Goal: Task Accomplishment & Management: Complete application form

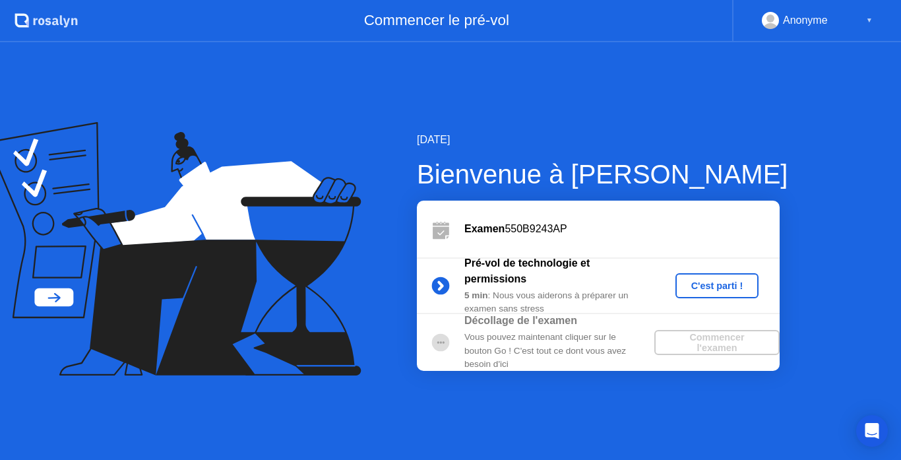
click at [702, 287] on div "C'est parti !" at bounding box center [717, 285] width 73 height 11
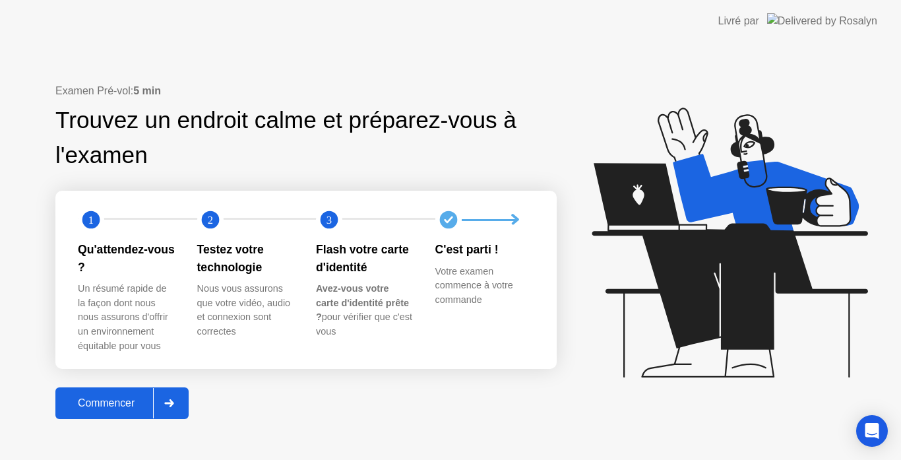
click at [115, 409] on div "Commencer" at bounding box center [106, 403] width 94 height 12
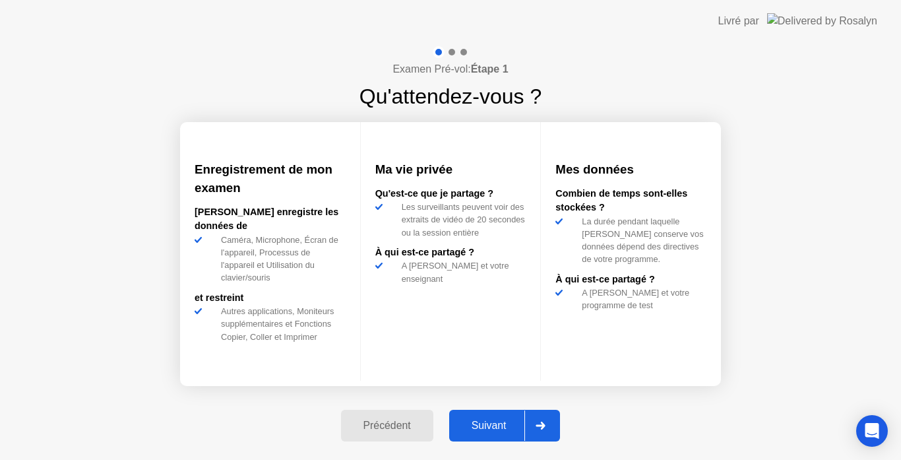
click at [489, 421] on div "Suivant" at bounding box center [489, 425] width 72 height 12
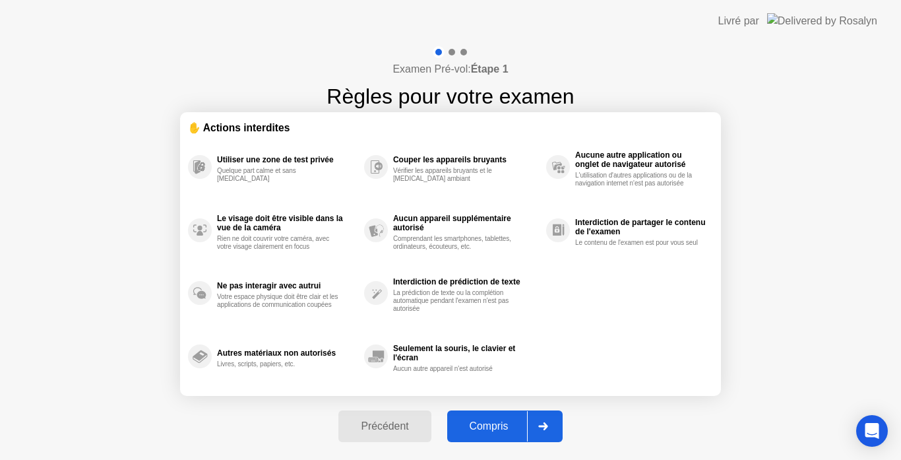
click at [489, 421] on div "Compris" at bounding box center [489, 426] width 76 height 12
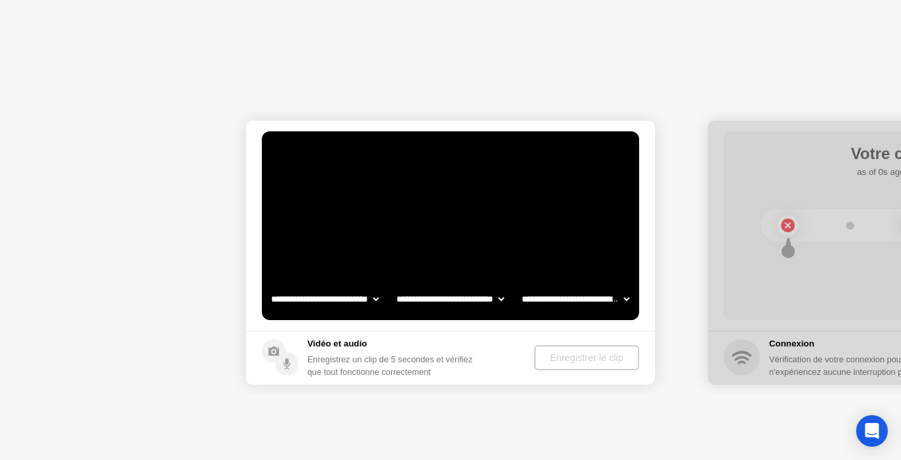
select select "**********"
select select "*******"
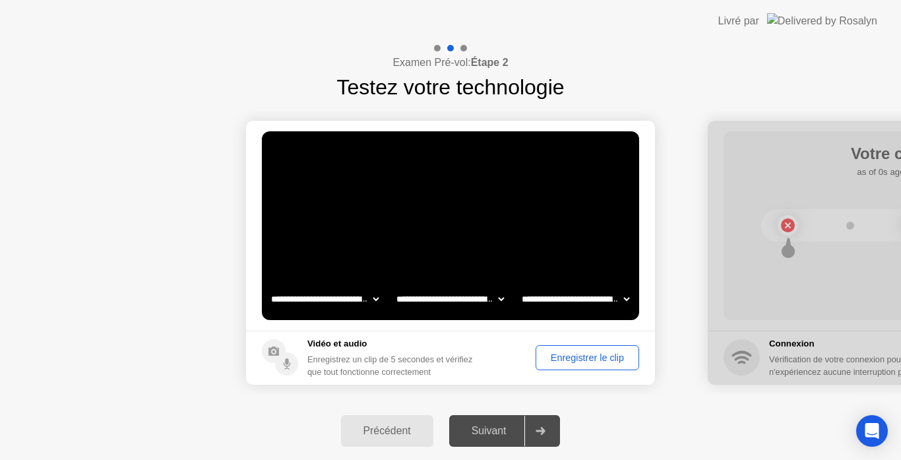
click at [490, 429] on div "Suivant" at bounding box center [489, 431] width 72 height 12
click at [565, 355] on div "Enregistrer le clip" at bounding box center [587, 357] width 94 height 11
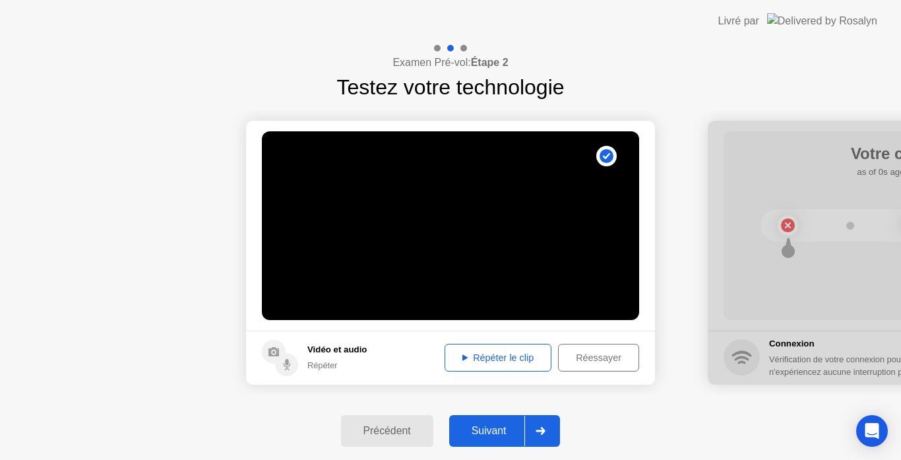
click at [497, 361] on div "Répéter le clip" at bounding box center [498, 357] width 98 height 11
click at [462, 358] on icon at bounding box center [464, 358] width 5 height 6
click at [497, 435] on div "Suivant" at bounding box center [489, 431] width 72 height 12
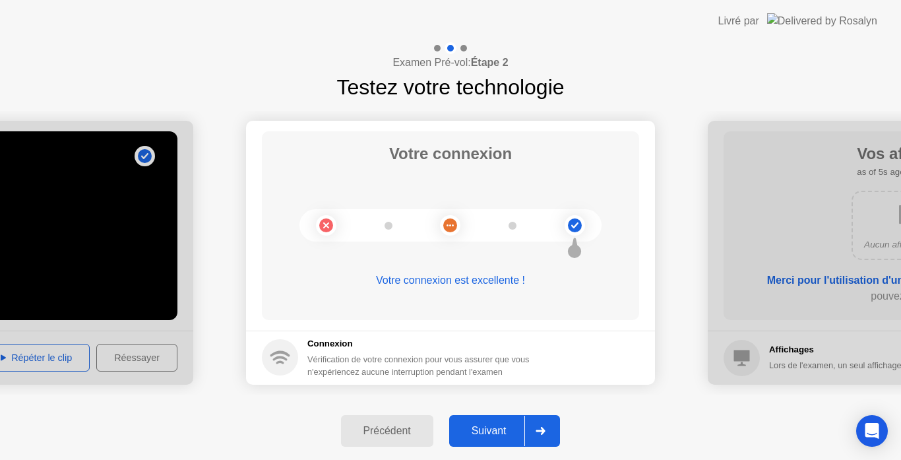
click at [497, 435] on div "Suivant" at bounding box center [489, 431] width 72 height 12
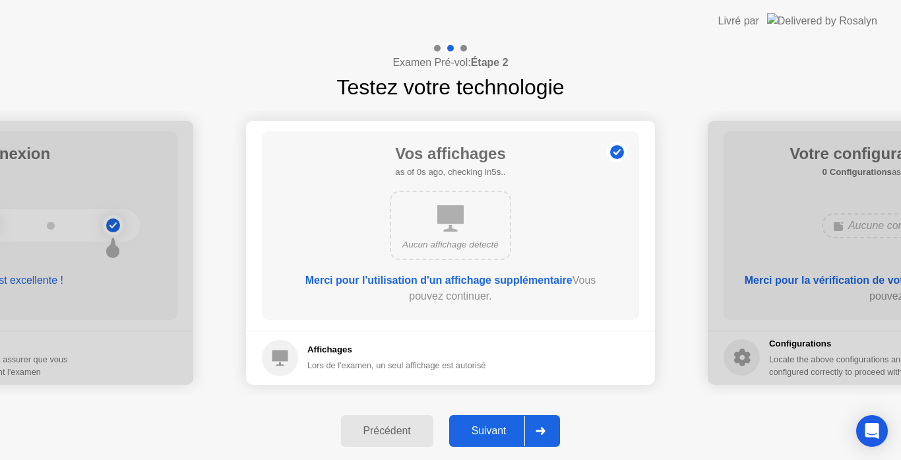
click at [497, 435] on div "Suivant" at bounding box center [489, 431] width 72 height 12
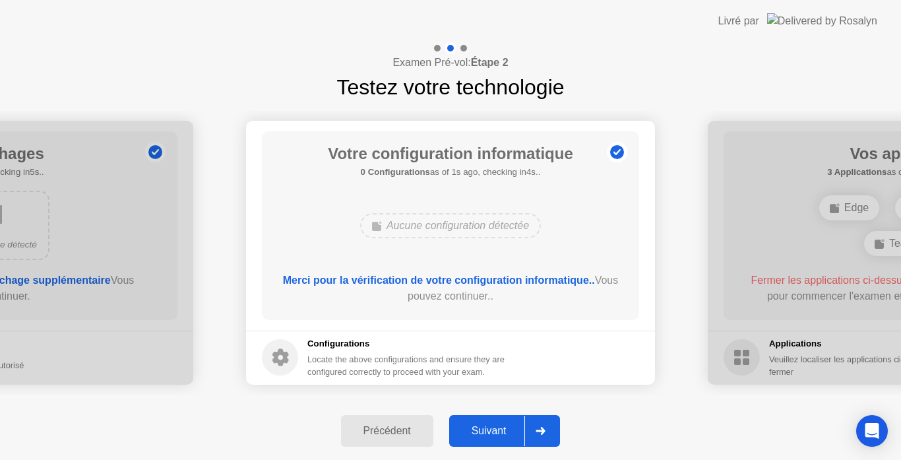
click at [497, 435] on div "Suivant" at bounding box center [489, 431] width 72 height 12
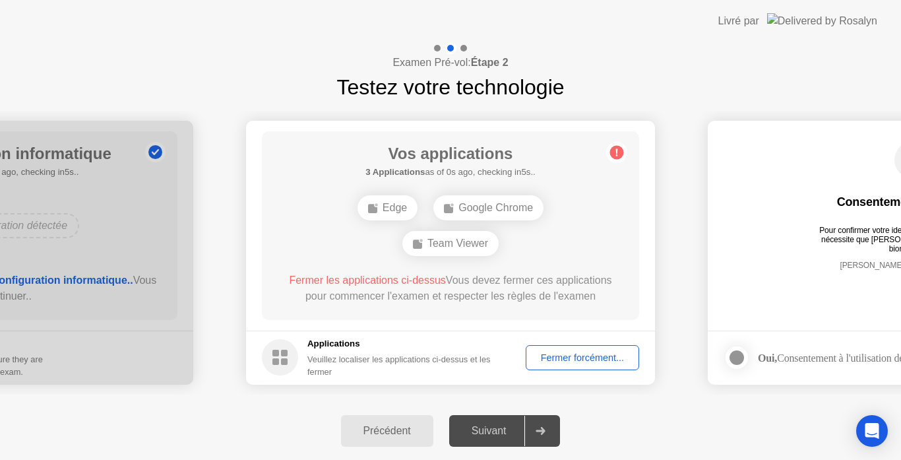
click at [586, 352] on div "Fermer forcément..." at bounding box center [582, 357] width 104 height 11
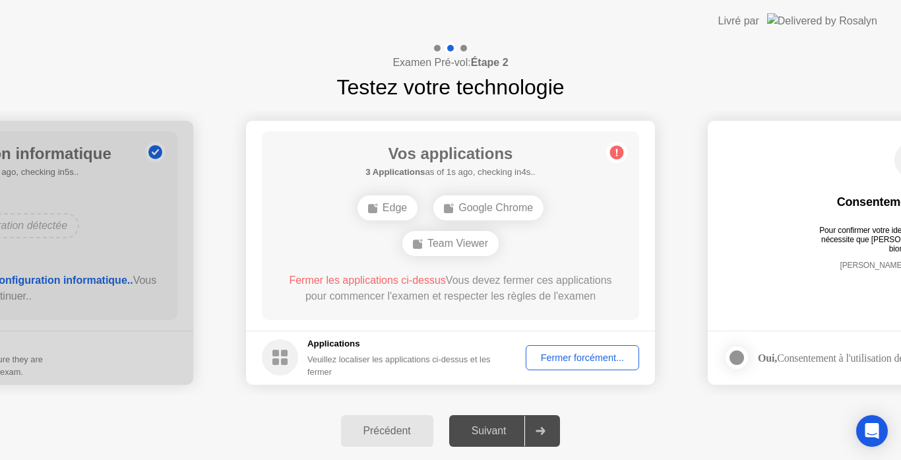
click at [592, 354] on div "Fermer forcément..." at bounding box center [582, 357] width 104 height 11
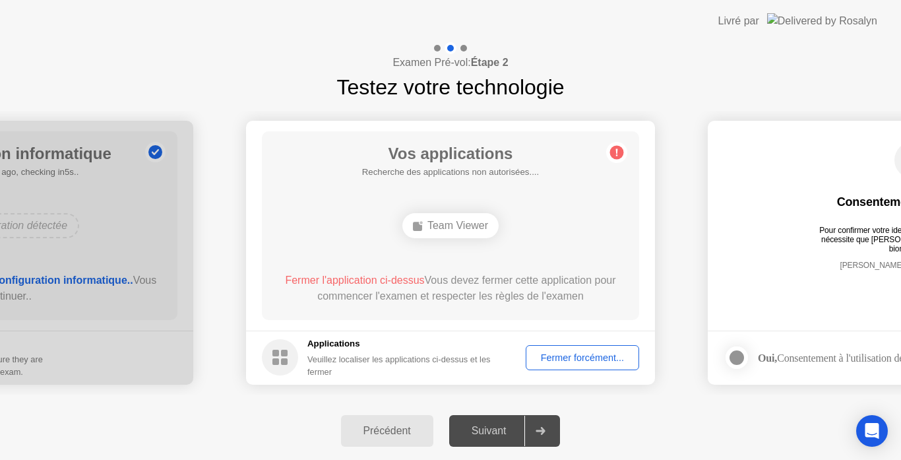
click at [513, 425] on div "Suivant" at bounding box center [489, 431] width 72 height 12
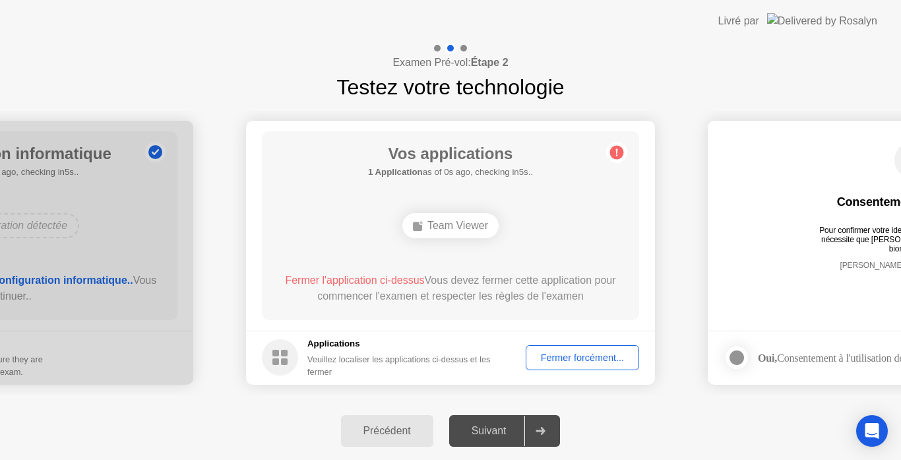
click at [513, 425] on div "Suivant" at bounding box center [489, 431] width 72 height 12
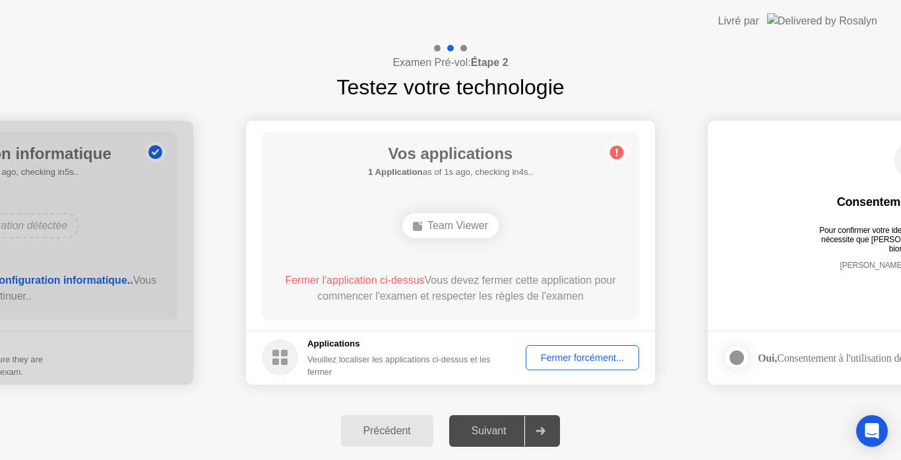
click at [539, 359] on div "Fermer forcément..." at bounding box center [582, 357] width 104 height 11
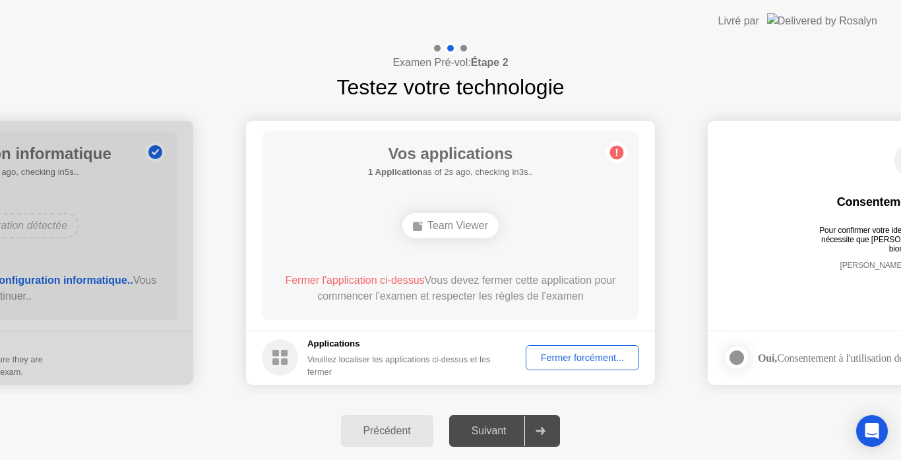
click at [615, 152] on circle at bounding box center [617, 152] width 14 height 14
click at [561, 363] on div "Fermer forcément..." at bounding box center [582, 357] width 104 height 11
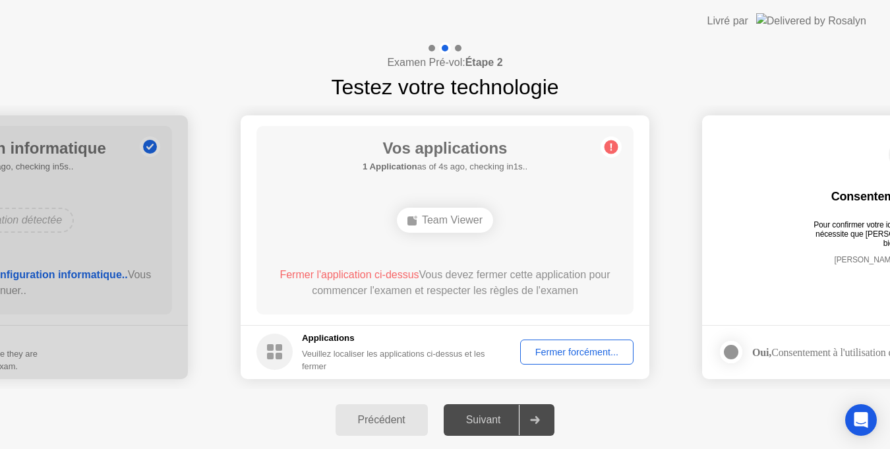
click at [562, 357] on div "Fermer forcément..." at bounding box center [577, 352] width 104 height 11
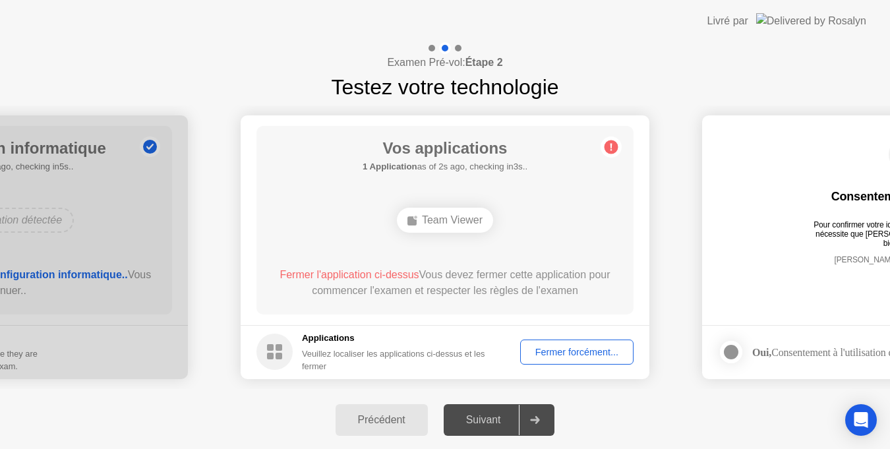
click at [435, 219] on div "Team Viewer" at bounding box center [445, 220] width 96 height 25
click at [570, 353] on div "Fermer forcément..." at bounding box center [577, 352] width 104 height 11
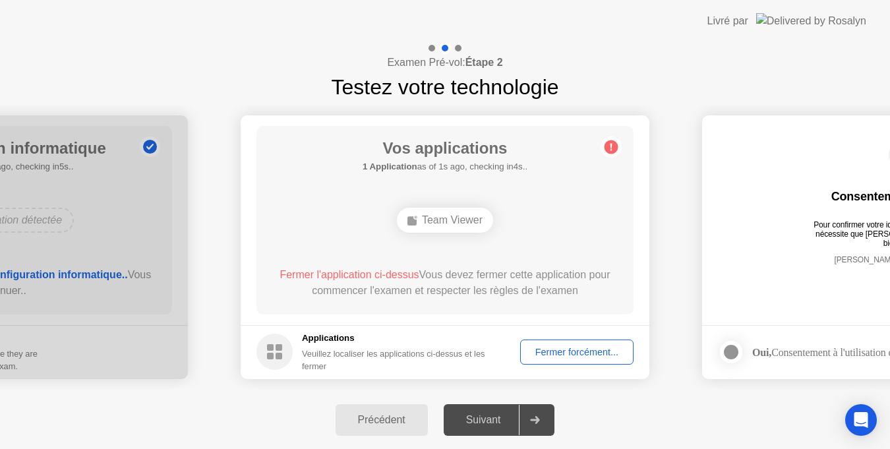
click at [555, 348] on div "Fermer forcément..." at bounding box center [577, 352] width 104 height 11
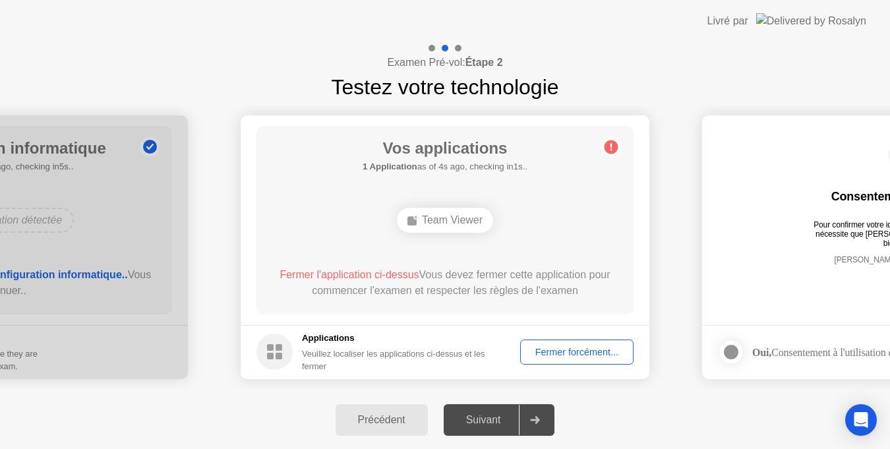
click at [393, 429] on button "Précédent" at bounding box center [382, 420] width 92 height 32
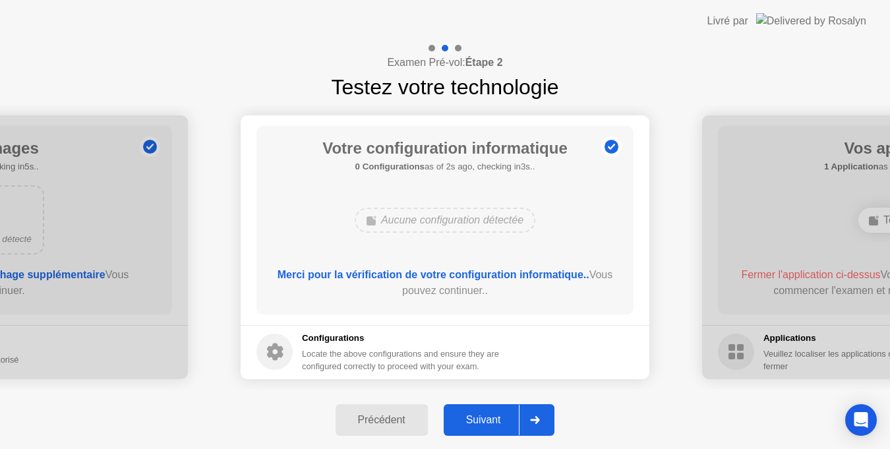
click at [530, 419] on div at bounding box center [535, 420] width 32 height 30
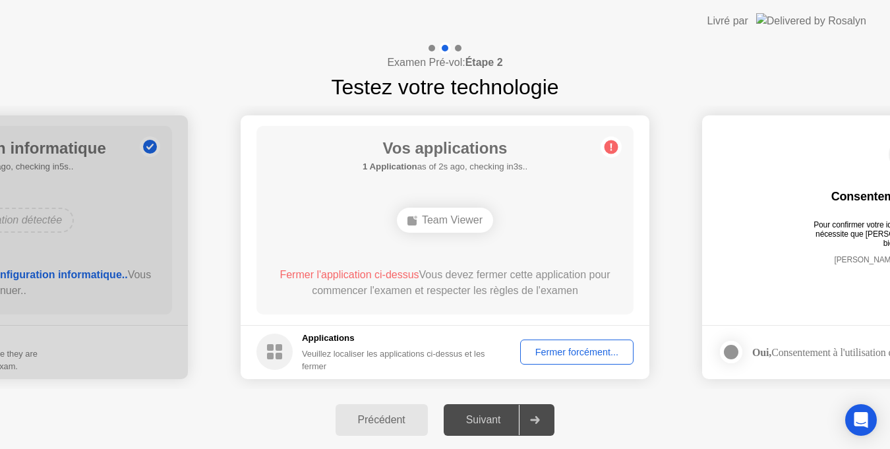
click at [543, 347] on div "Fermer forcément..." at bounding box center [577, 352] width 104 height 11
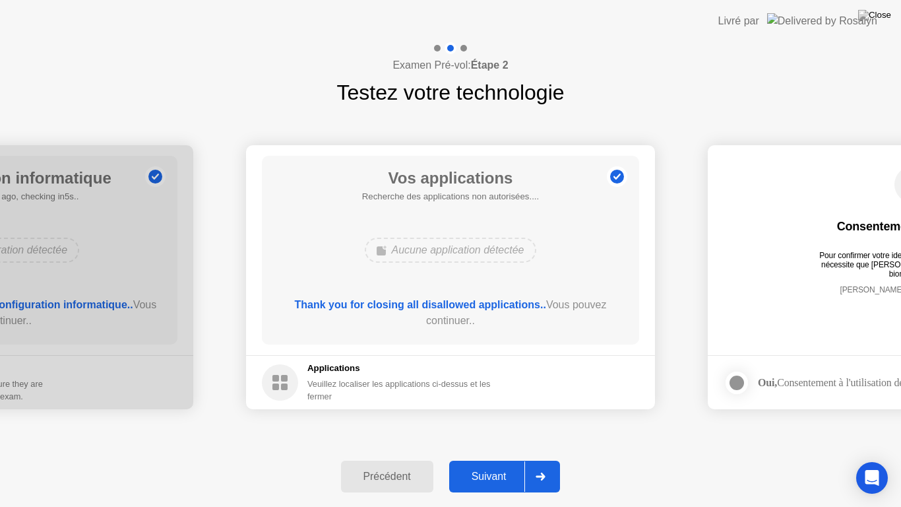
click at [494, 459] on div "Suivant" at bounding box center [489, 476] width 72 height 12
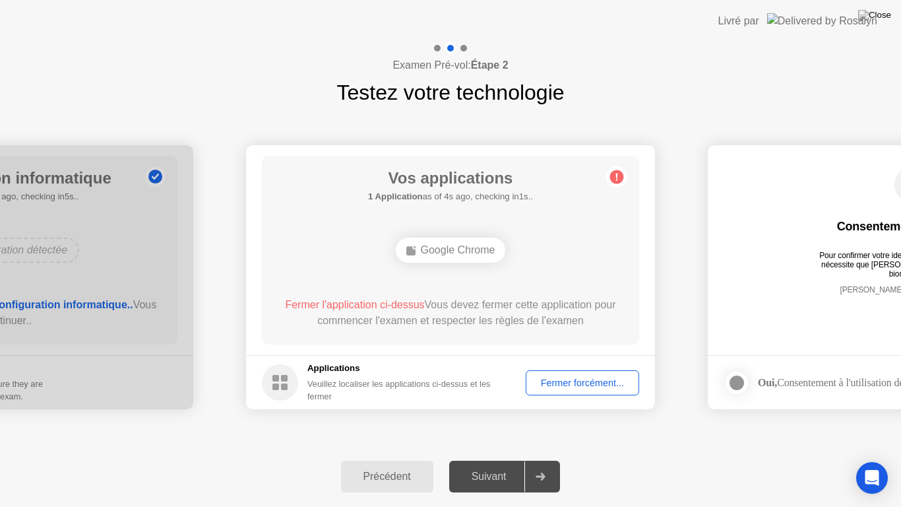
click at [583, 378] on div "Fermer forcément..." at bounding box center [582, 382] width 104 height 11
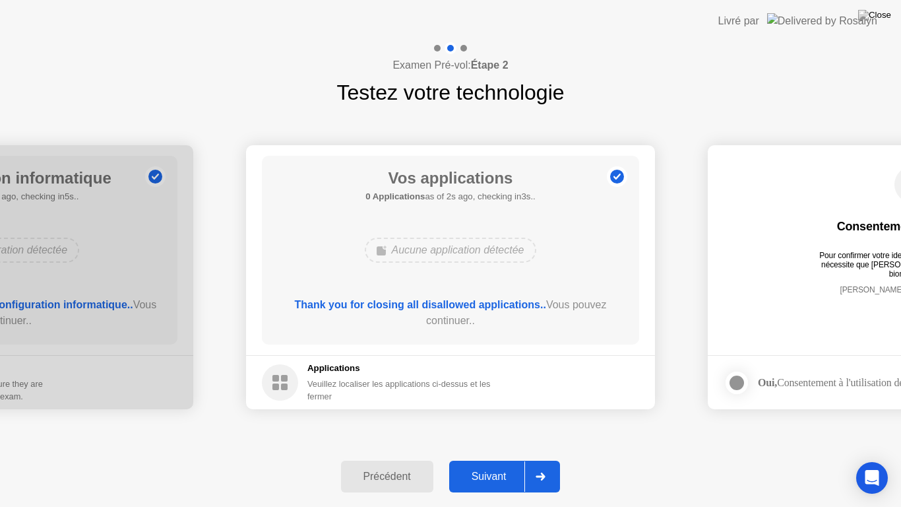
click at [485, 459] on div "Suivant" at bounding box center [489, 476] width 72 height 12
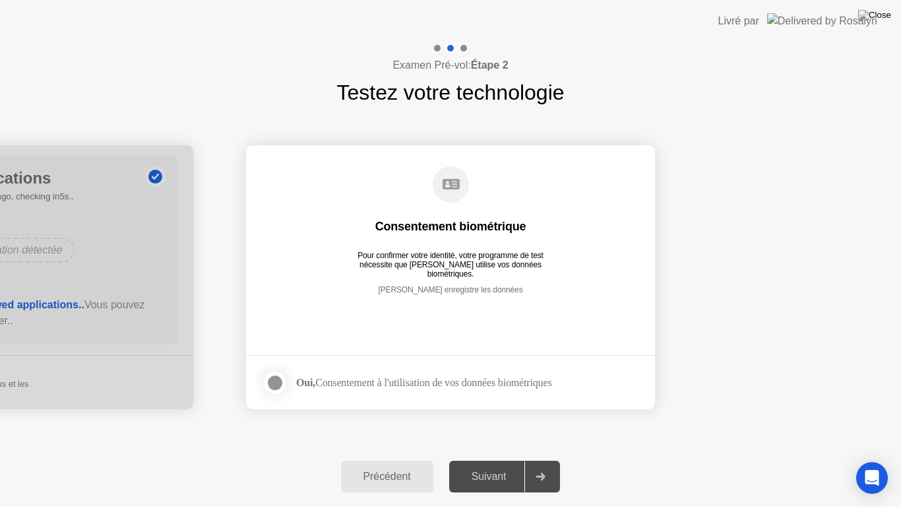
click at [276, 386] on div at bounding box center [275, 383] width 16 height 16
click at [495, 459] on div "Suivant" at bounding box center [489, 476] width 72 height 12
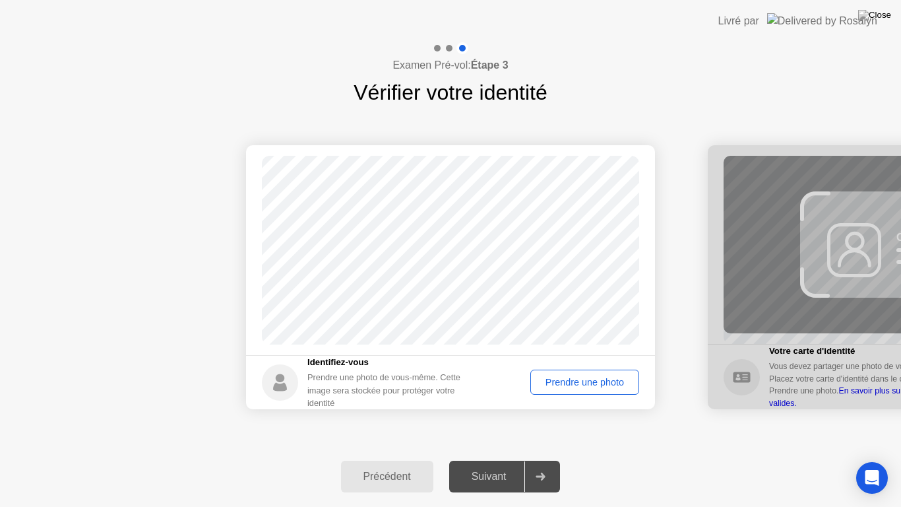
click at [576, 385] on div "Prendre une photo" at bounding box center [585, 382] width 100 height 11
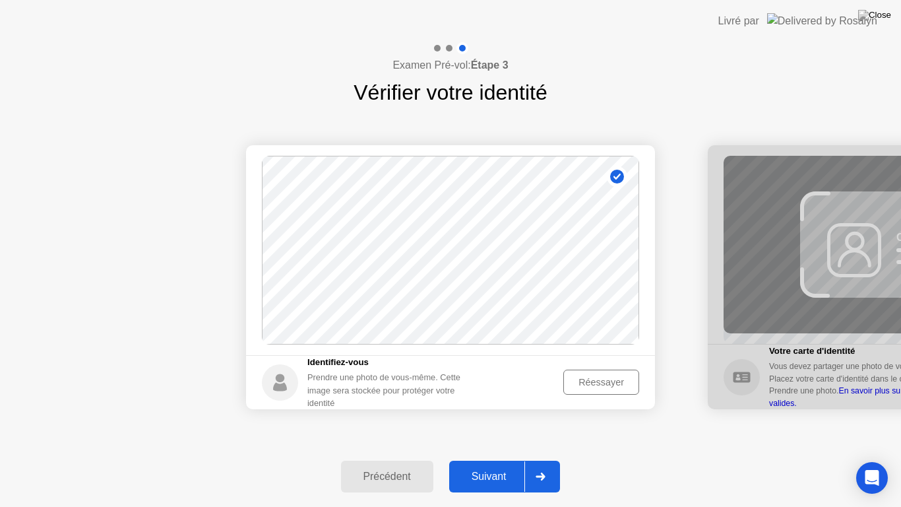
click at [495, 459] on div "Suivant" at bounding box center [489, 476] width 72 height 12
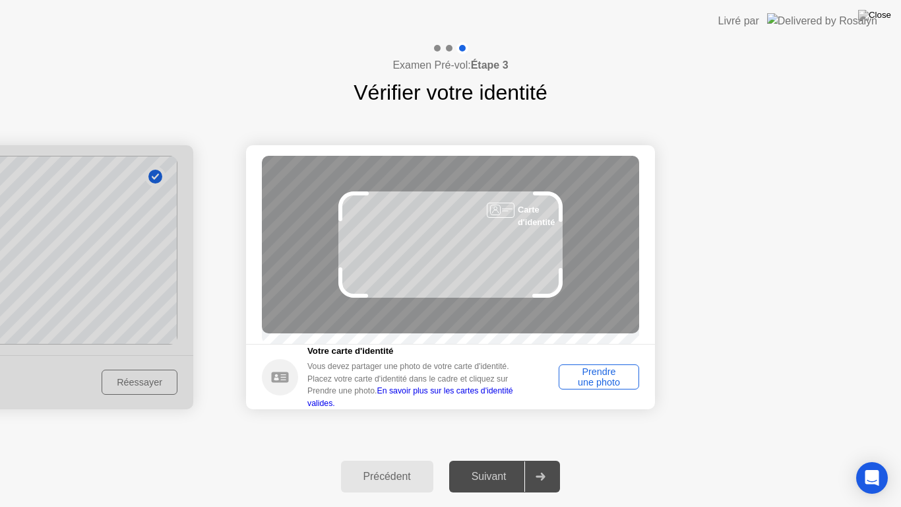
click at [600, 387] on div "Prendre une photo" at bounding box center [598, 376] width 71 height 21
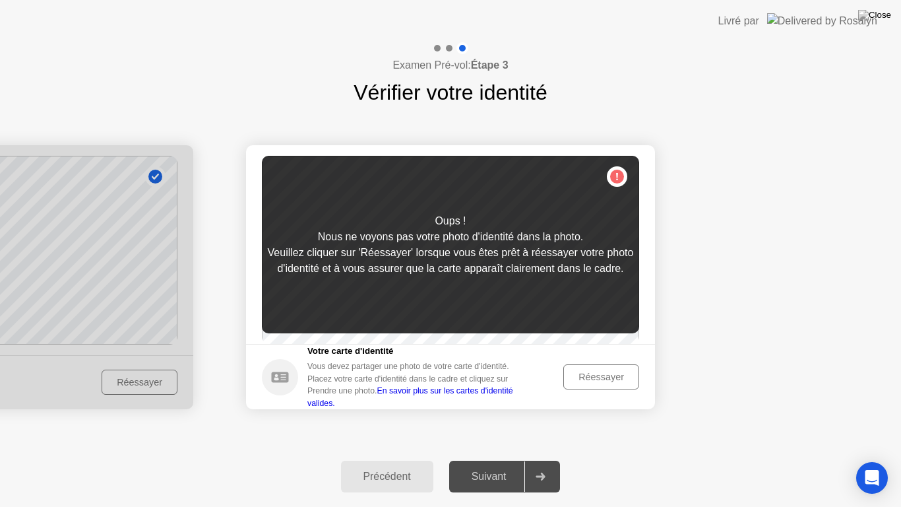
click at [600, 382] on div "Réessayer" at bounding box center [601, 376] width 67 height 11
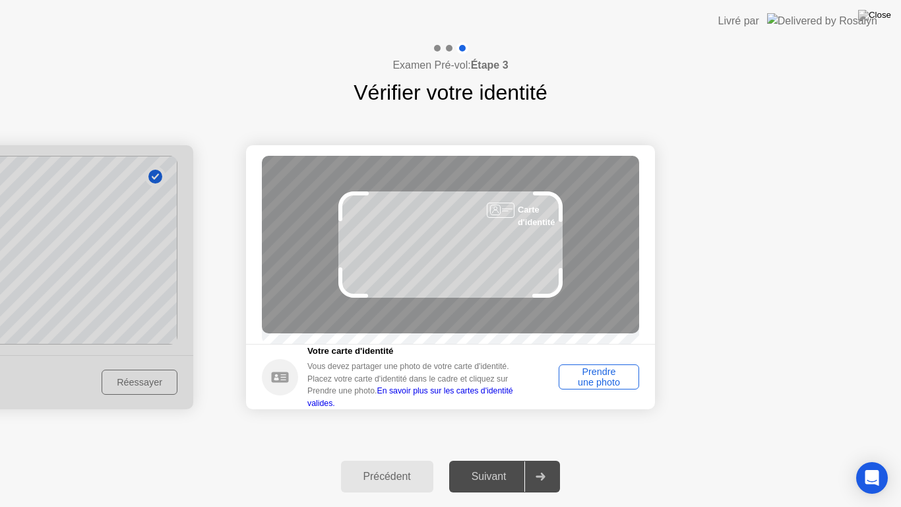
click at [600, 387] on div "Prendre une photo" at bounding box center [598, 376] width 71 height 21
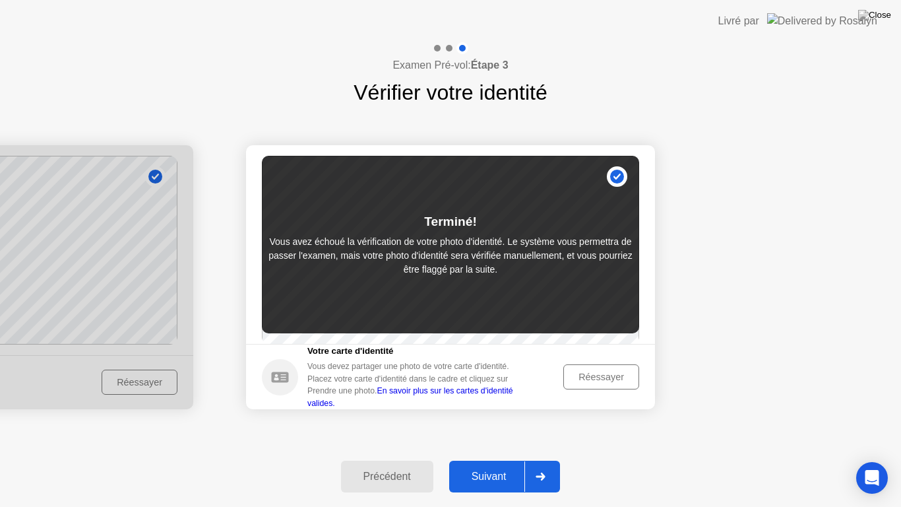
click at [604, 382] on div "Réessayer" at bounding box center [601, 376] width 67 height 11
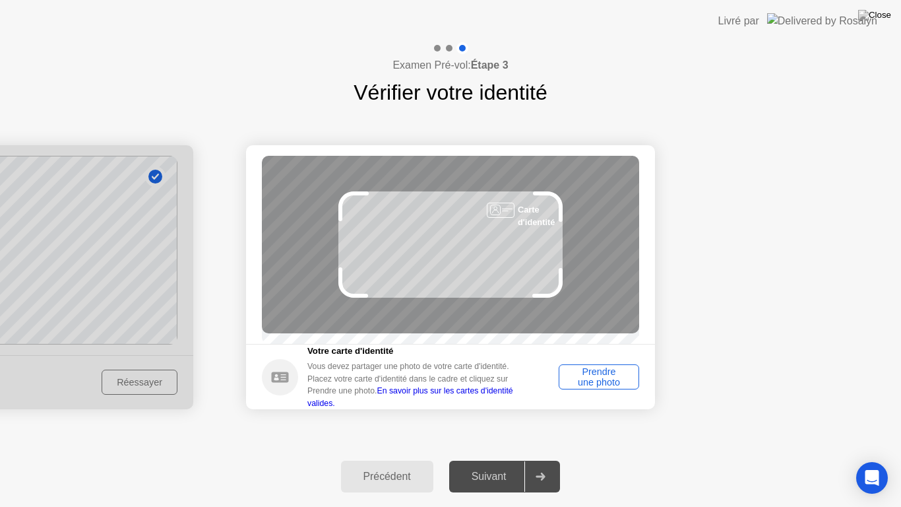
click at [604, 387] on div "Prendre une photo" at bounding box center [598, 376] width 71 height 21
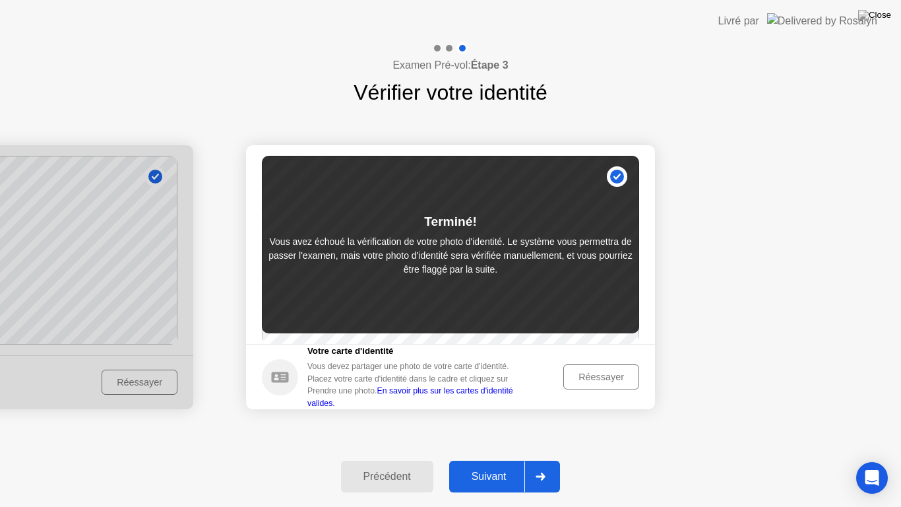
click at [487, 459] on div "Suivant" at bounding box center [489, 476] width 72 height 12
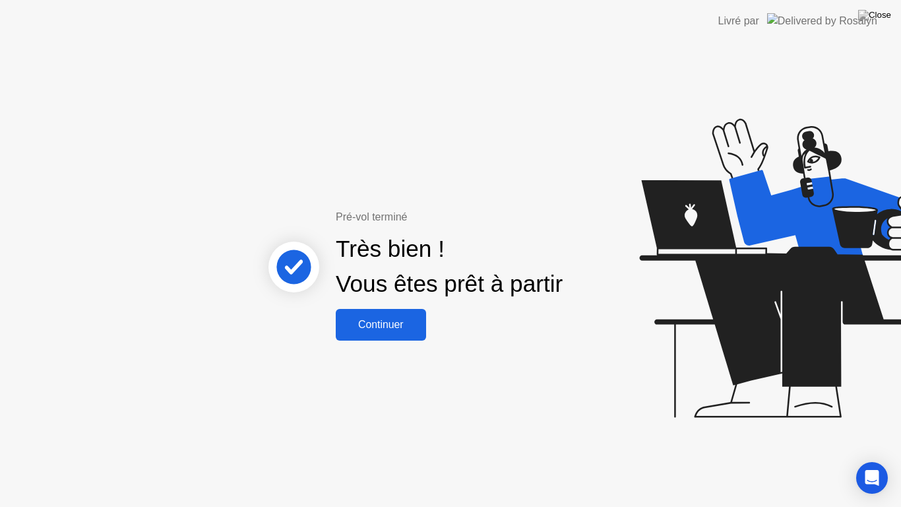
click at [469, 420] on div "Pré-vol terminé Très bien ! Vous êtes prêt à partir Continuer" at bounding box center [450, 274] width 901 height 464
click at [385, 323] on div "Continuer" at bounding box center [381, 325] width 82 height 12
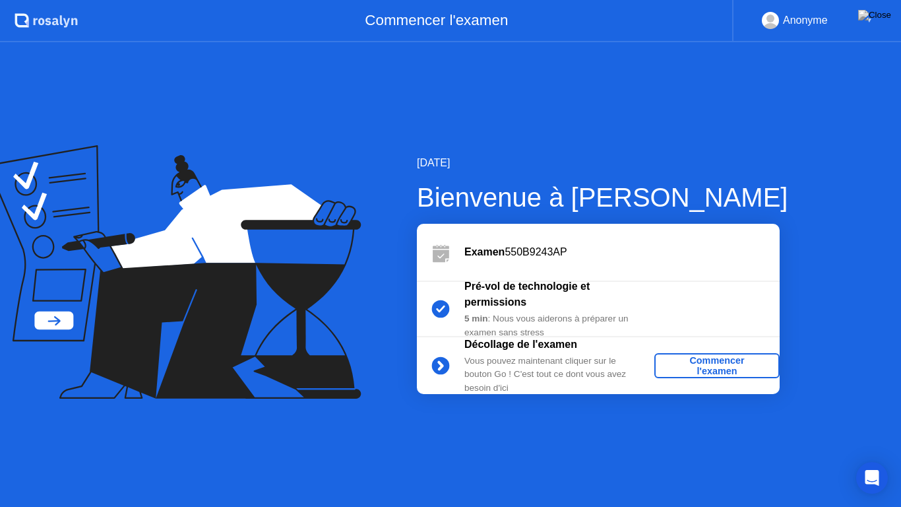
click at [706, 364] on div "Commencer l'examen" at bounding box center [717, 365] width 115 height 21
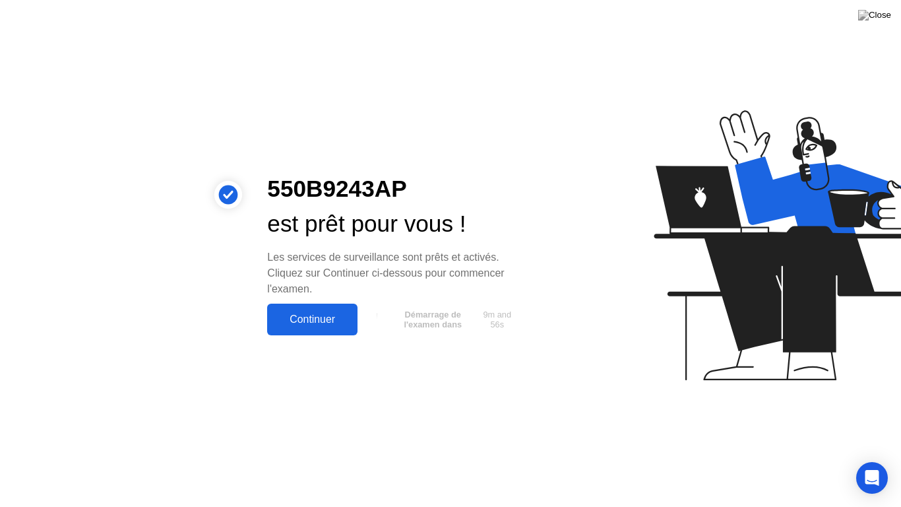
click at [315, 319] on div "Continuer" at bounding box center [312, 319] width 82 height 12
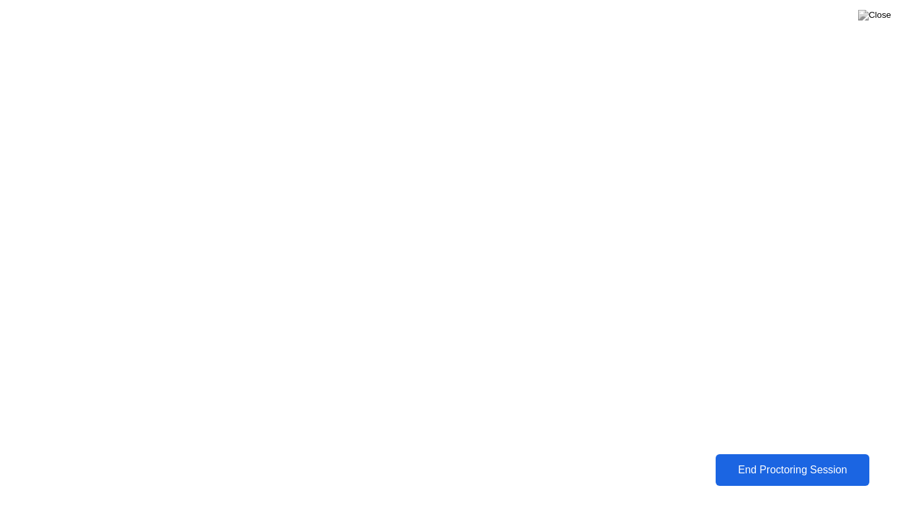
click at [780, 459] on div "End Proctoring Session" at bounding box center [792, 470] width 149 height 12
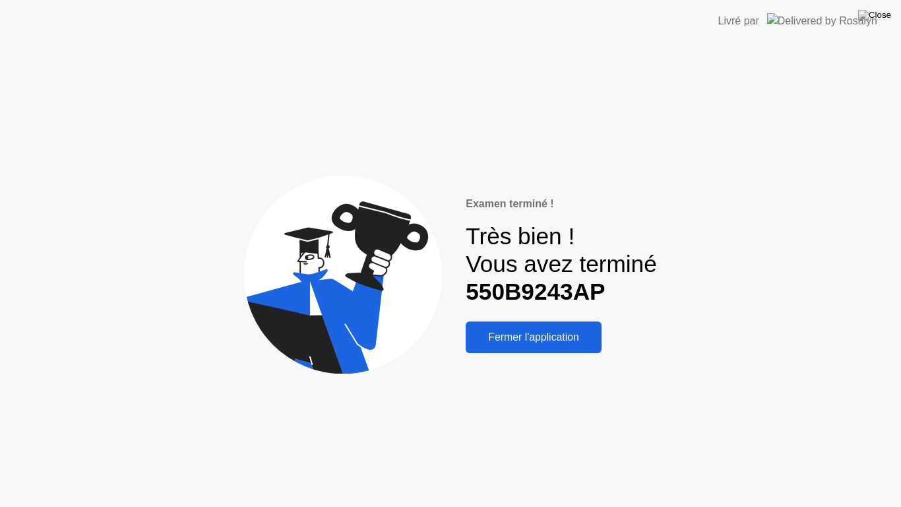
click at [576, 332] on div "Fermer l'application" at bounding box center [534, 337] width 128 height 12
